Goal: Task Accomplishment & Management: Manage account settings

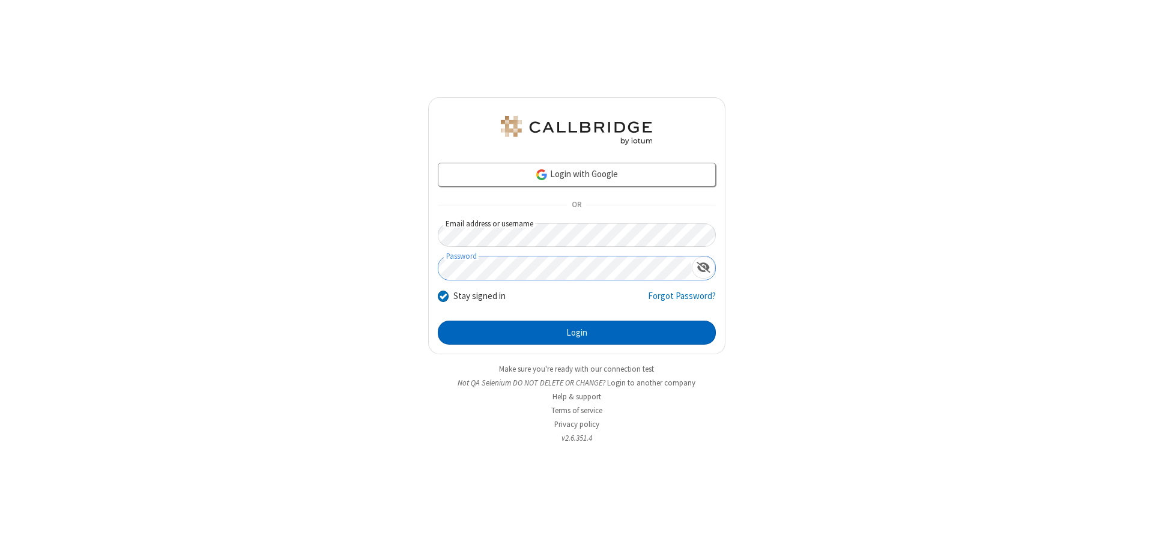
click at [576, 333] on button "Login" at bounding box center [577, 333] width 278 height 24
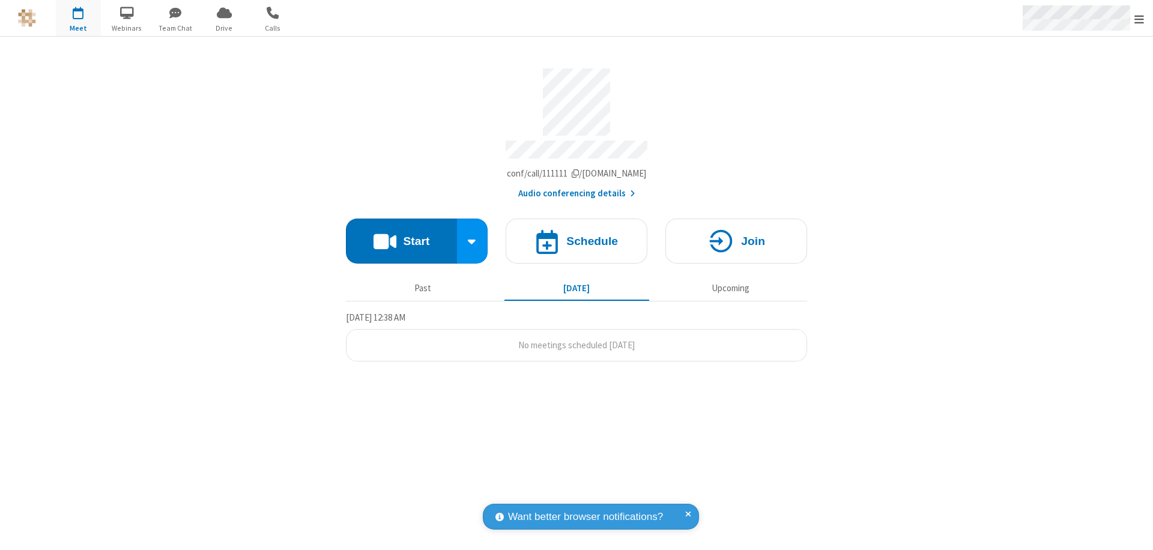
click at [1139, 19] on span "Open menu" at bounding box center [1139, 19] width 10 height 12
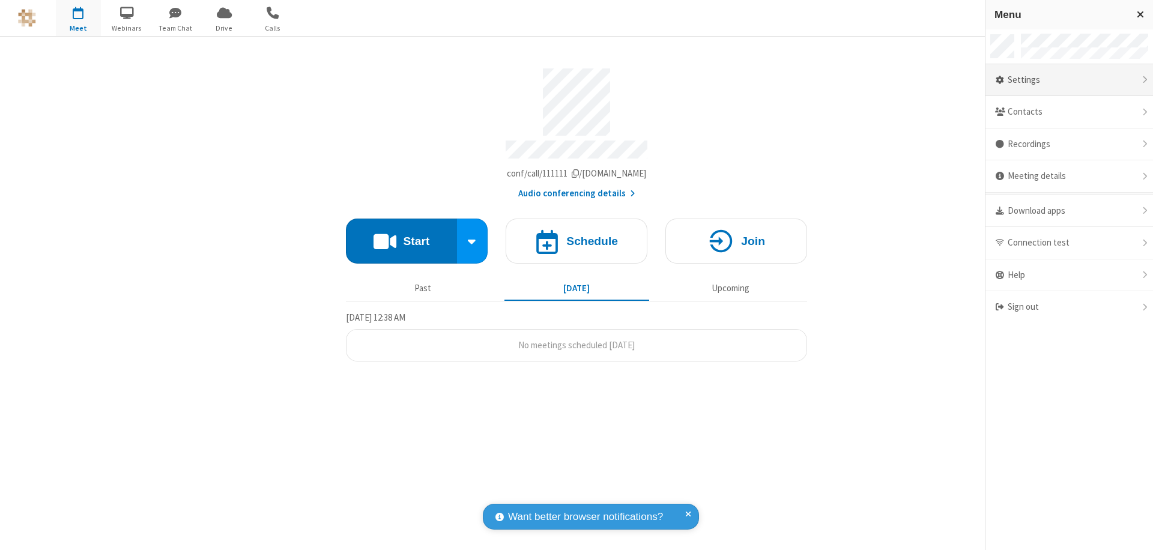
click at [1069, 80] on div "Settings" at bounding box center [1068, 80] width 167 height 32
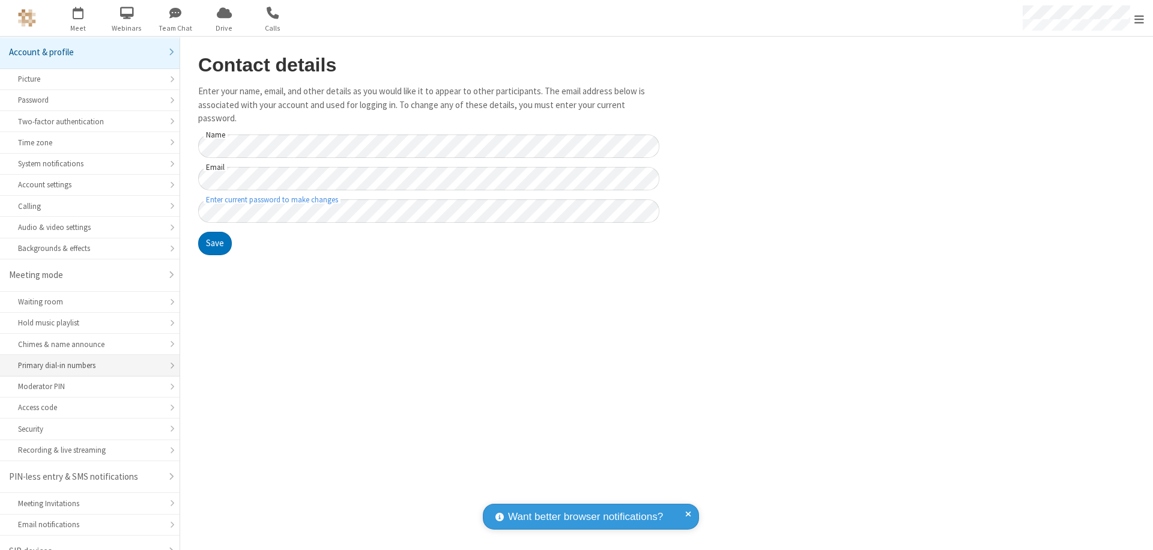
click at [85, 360] on div "Primary dial-in numbers" at bounding box center [89, 365] width 143 height 11
